Goal: Task Accomplishment & Management: Manage account settings

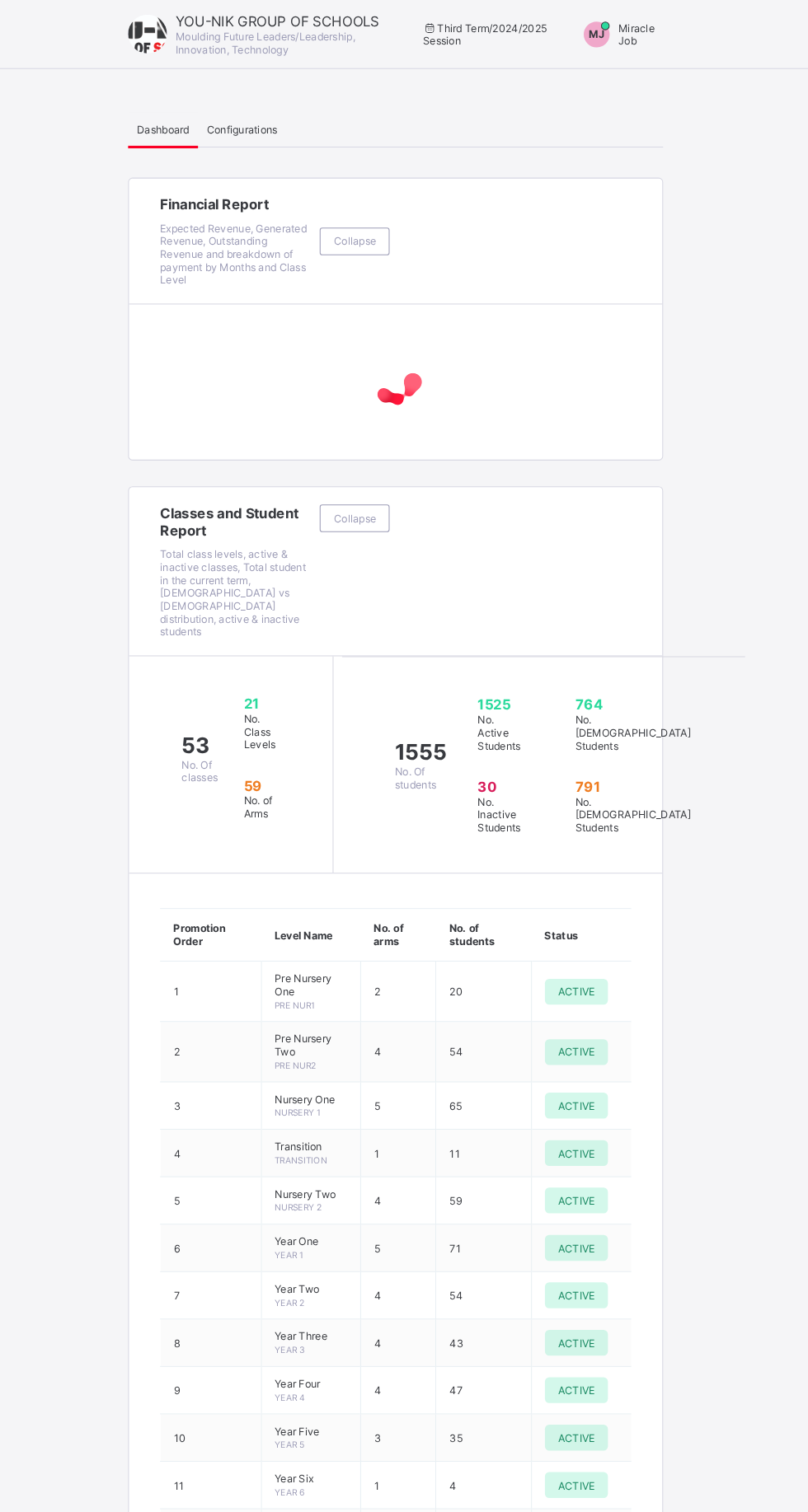
click at [630, 26] on span "Miracle Job" at bounding box center [634, 33] width 34 height 24
click at [639, 62] on span "Switch to Admin View" at bounding box center [590, 70] width 125 height 19
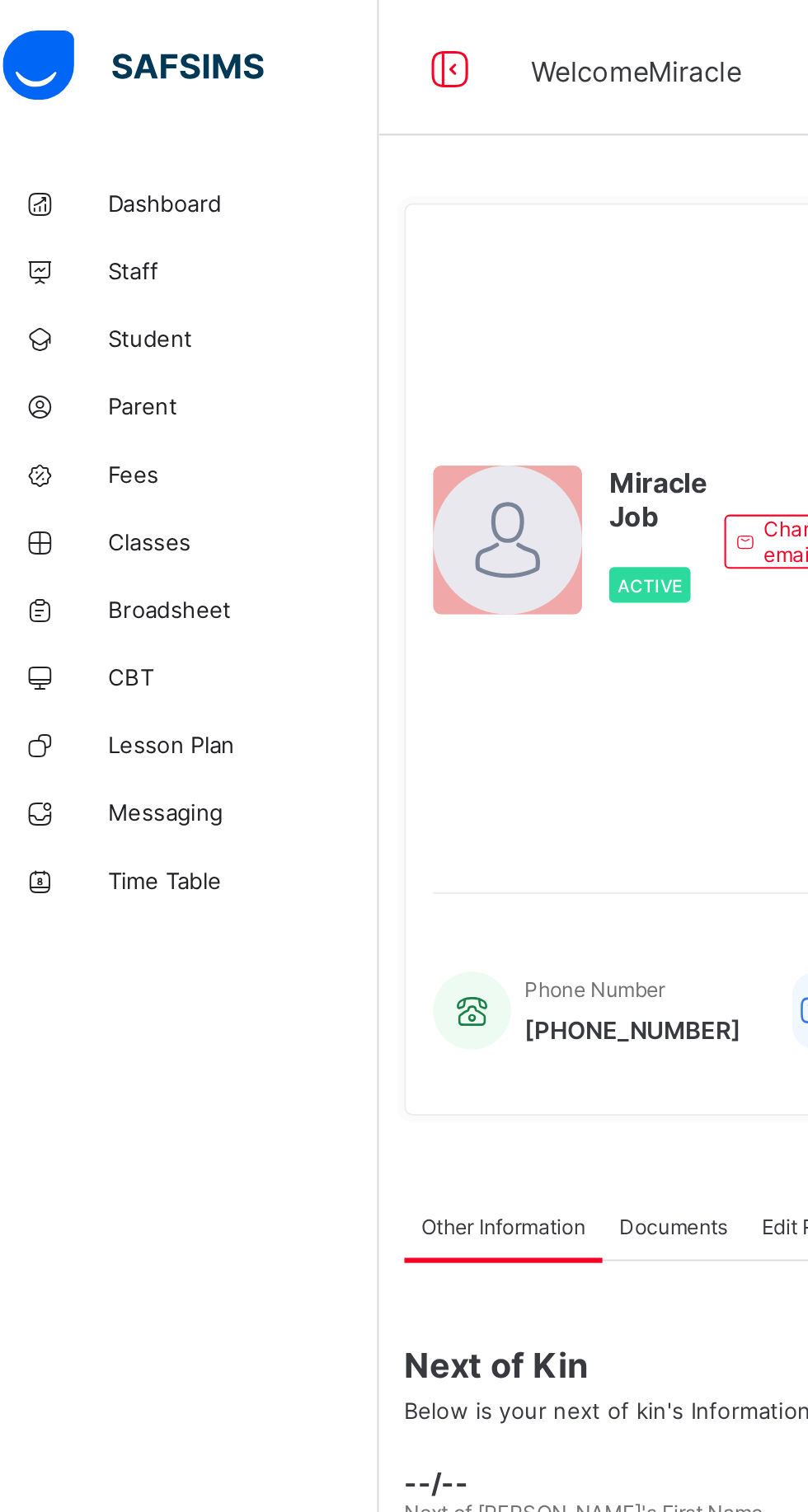
click at [132, 202] on span "Parent" at bounding box center [132, 197] width 132 height 14
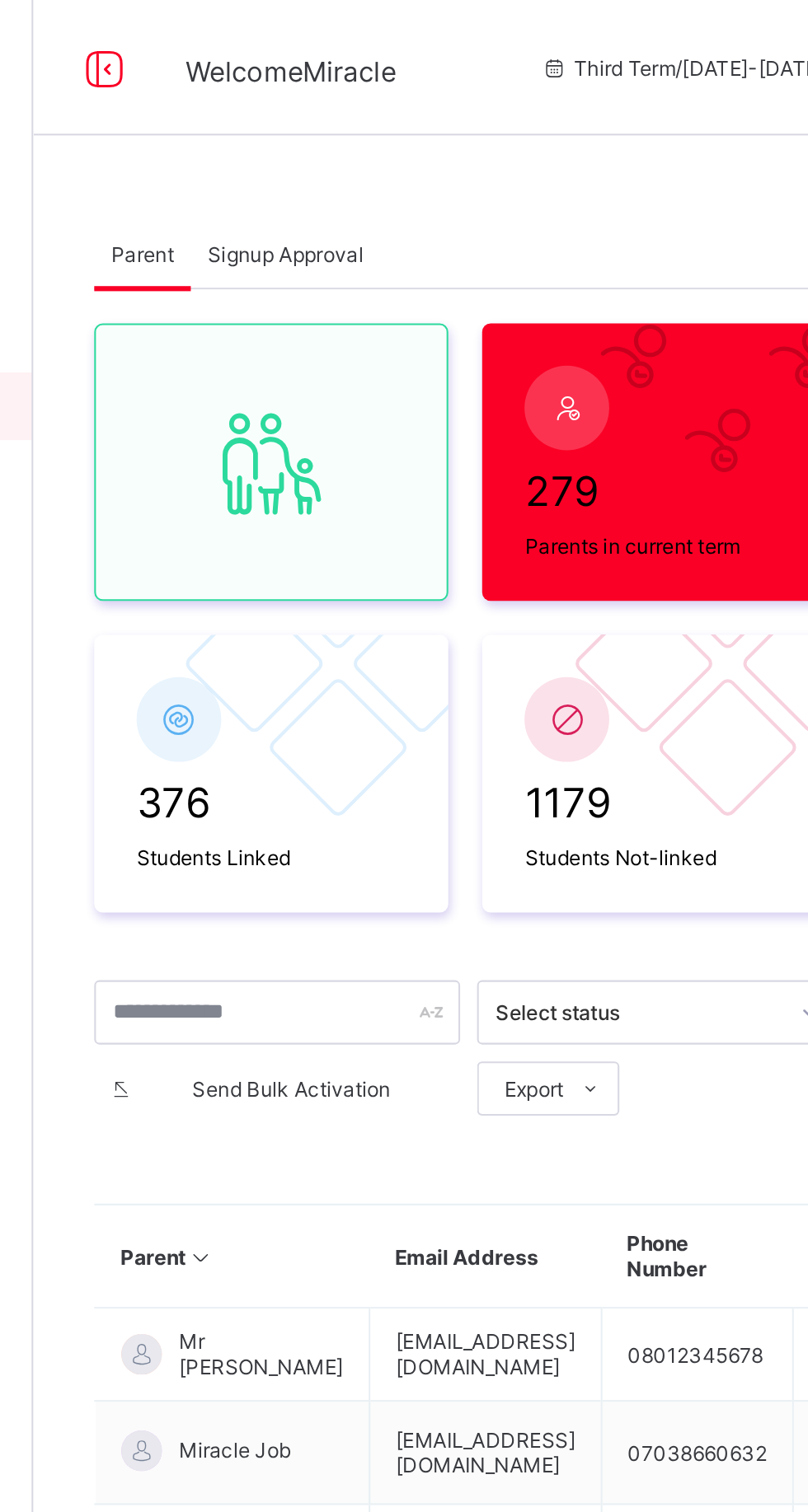
click at [333, 114] on div "Signup Approval" at bounding box center [321, 123] width 92 height 33
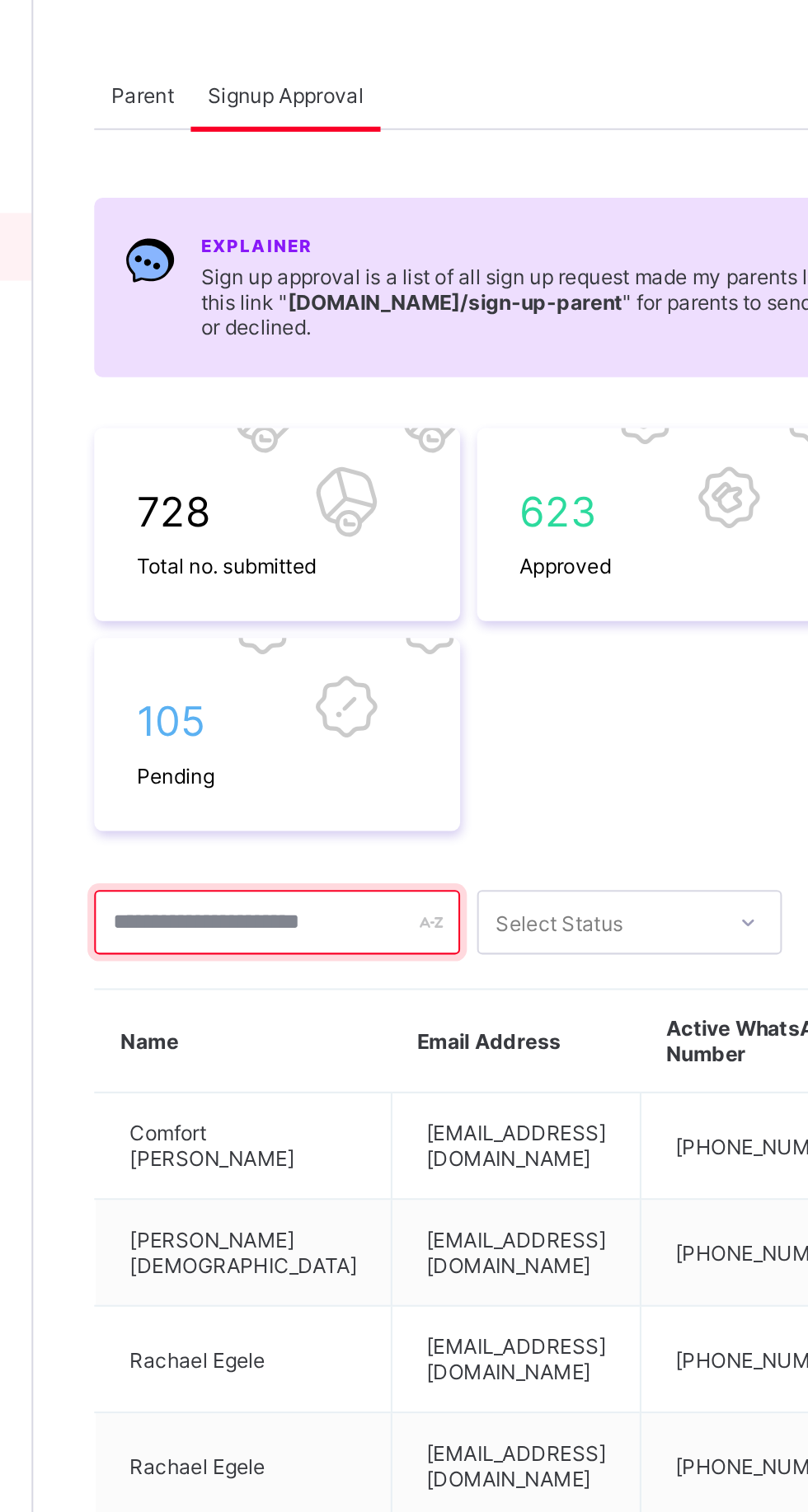
click at [283, 524] on input "text" at bounding box center [316, 526] width 178 height 32
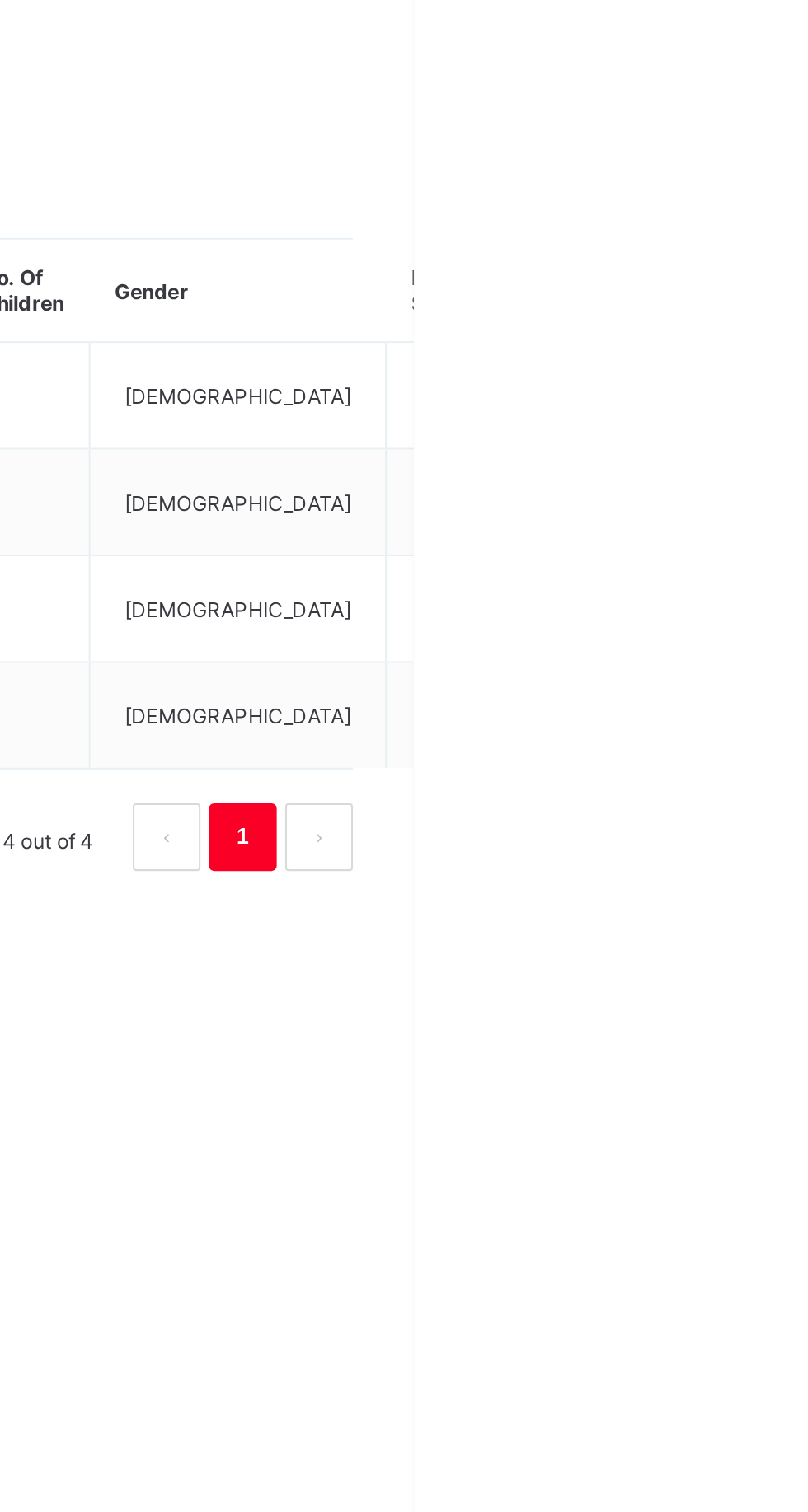
type input "******"
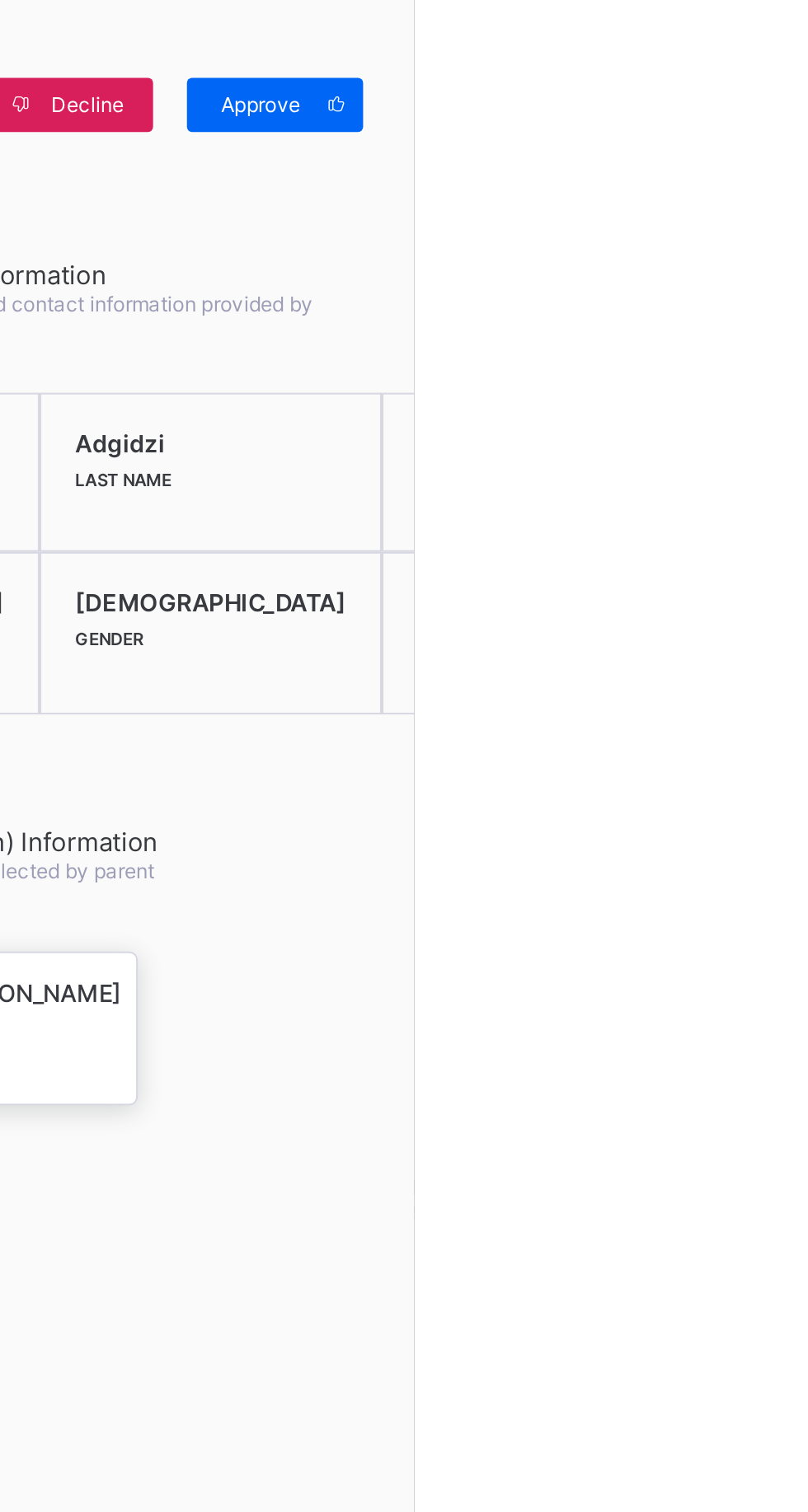
click at [784, 42] on div "Approve" at bounding box center [740, 51] width 86 height 26
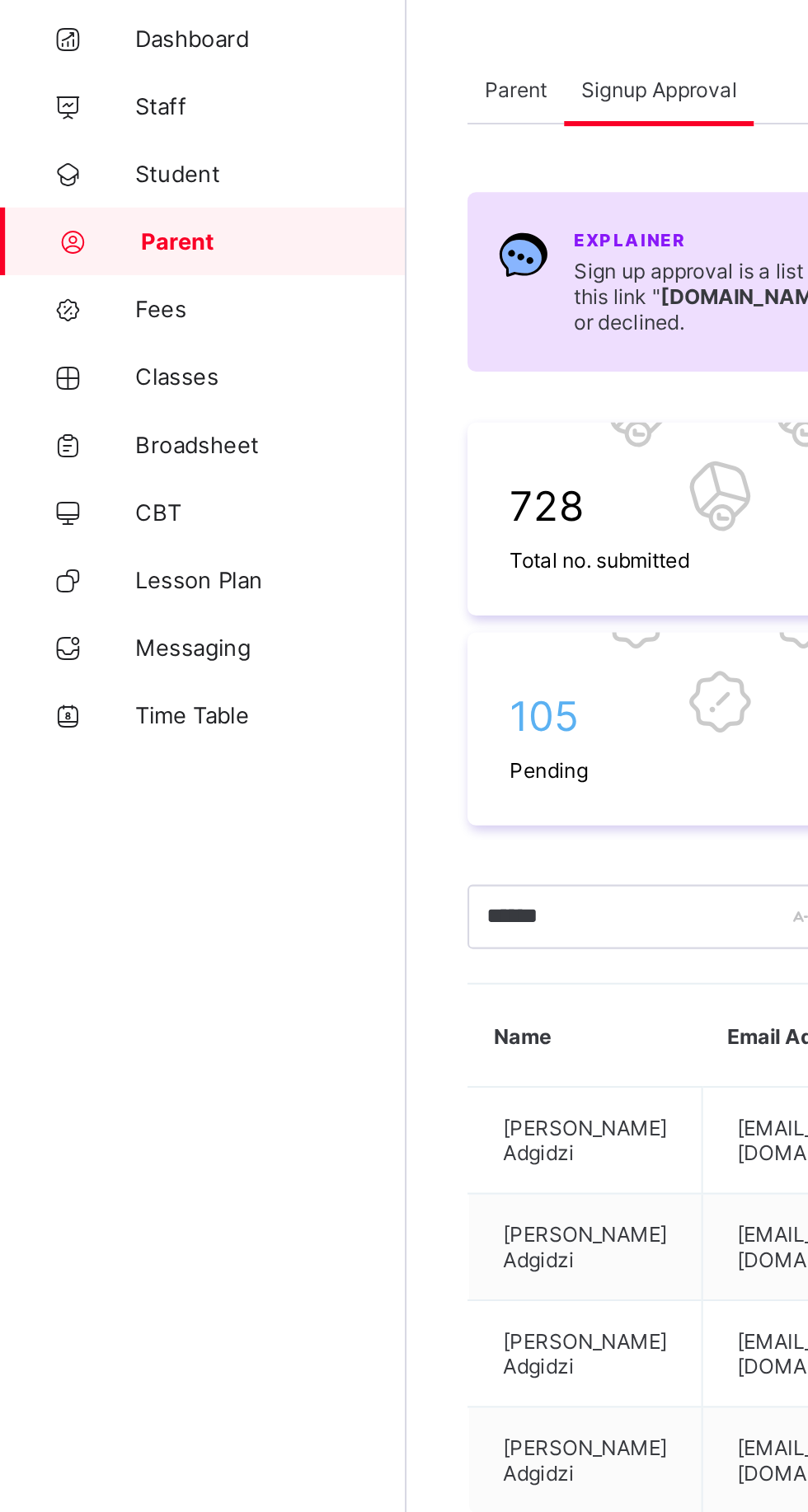
click at [253, 122] on span "Parent" at bounding box center [251, 124] width 31 height 13
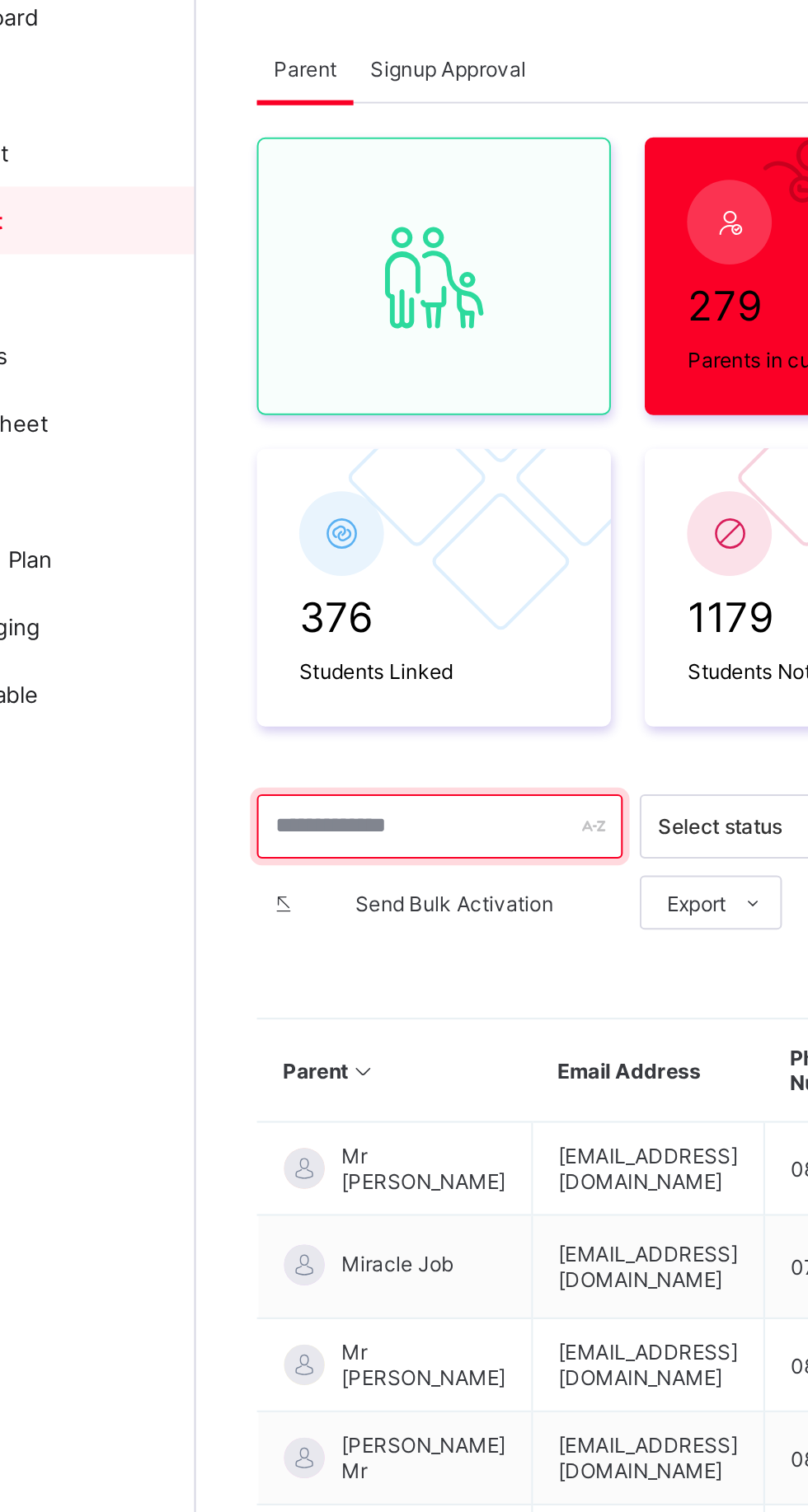
click at [281, 495] on input "text" at bounding box center [316, 493] width 178 height 32
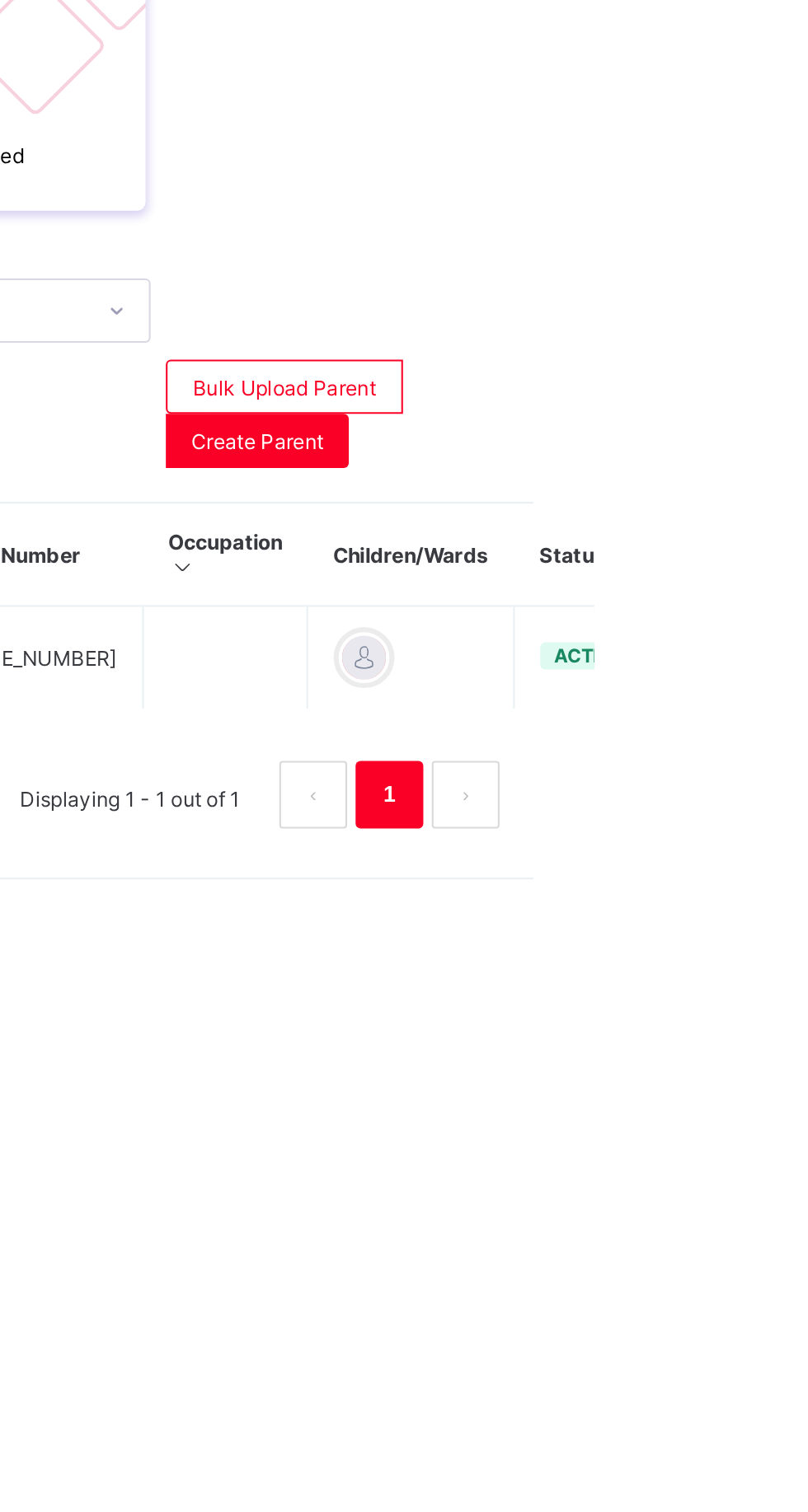
type input "******"
click at [0, 0] on div "Resend Activation Link" at bounding box center [0, 0] width 0 height 0
